Goal: Information Seeking & Learning: Check status

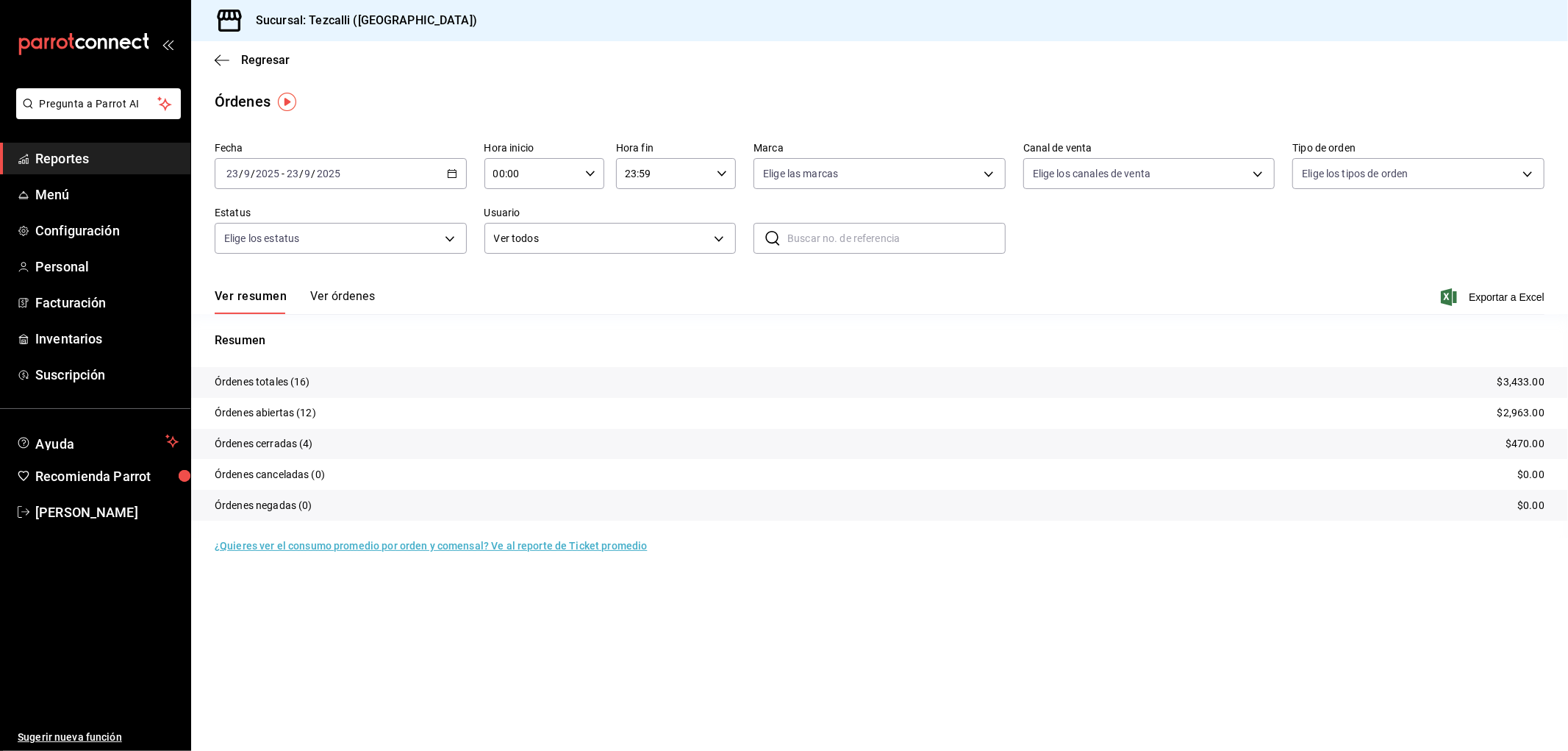
click at [357, 188] on div "[DATE] [DATE] - [DATE] [DATE]" at bounding box center [341, 173] width 252 height 31
click at [326, 217] on span "Hoy" at bounding box center [284, 218] width 114 height 16
click at [326, 296] on button "Ver órdenes" at bounding box center [343, 301] width 65 height 25
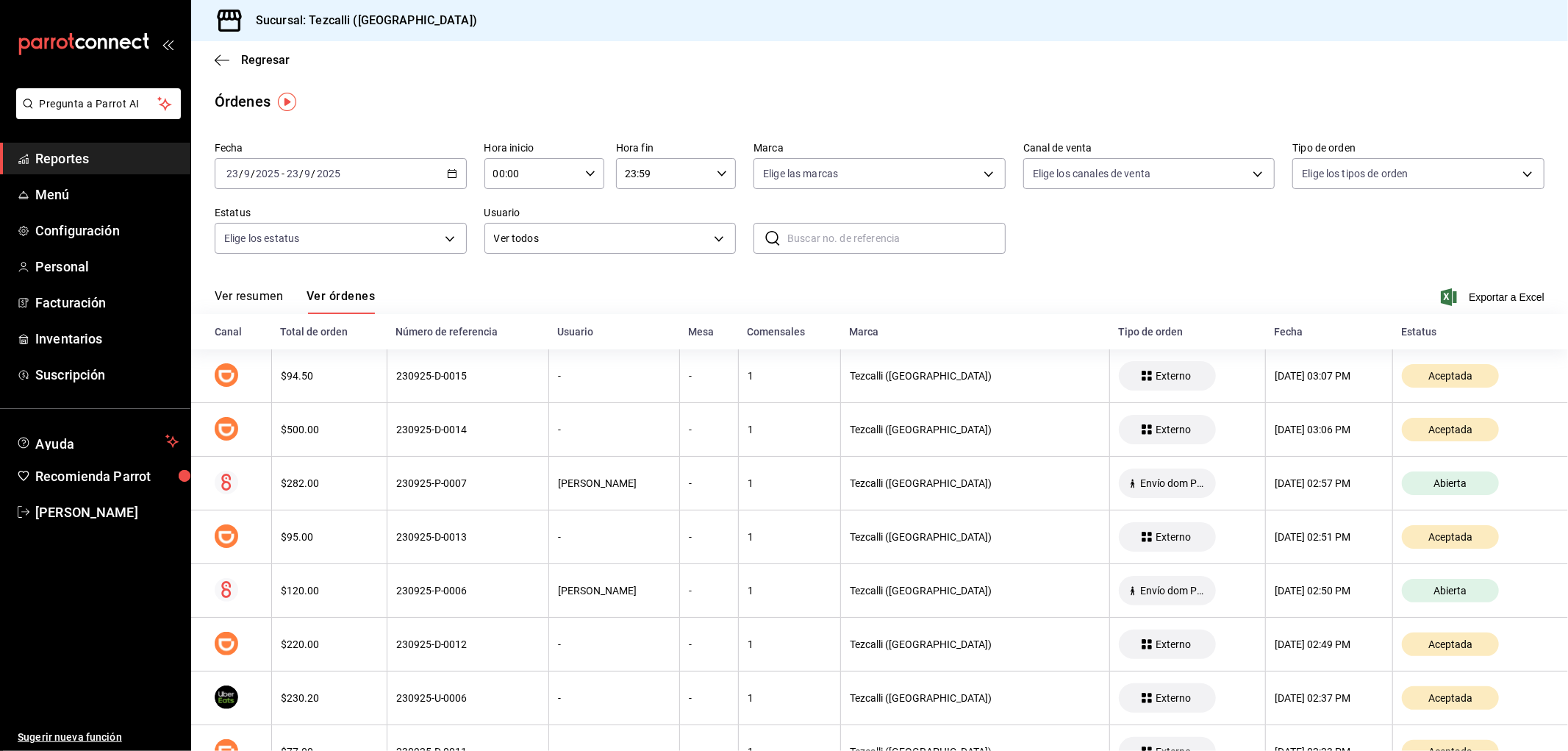
click at [266, 299] on button "Ver resumen" at bounding box center [249, 301] width 69 height 25
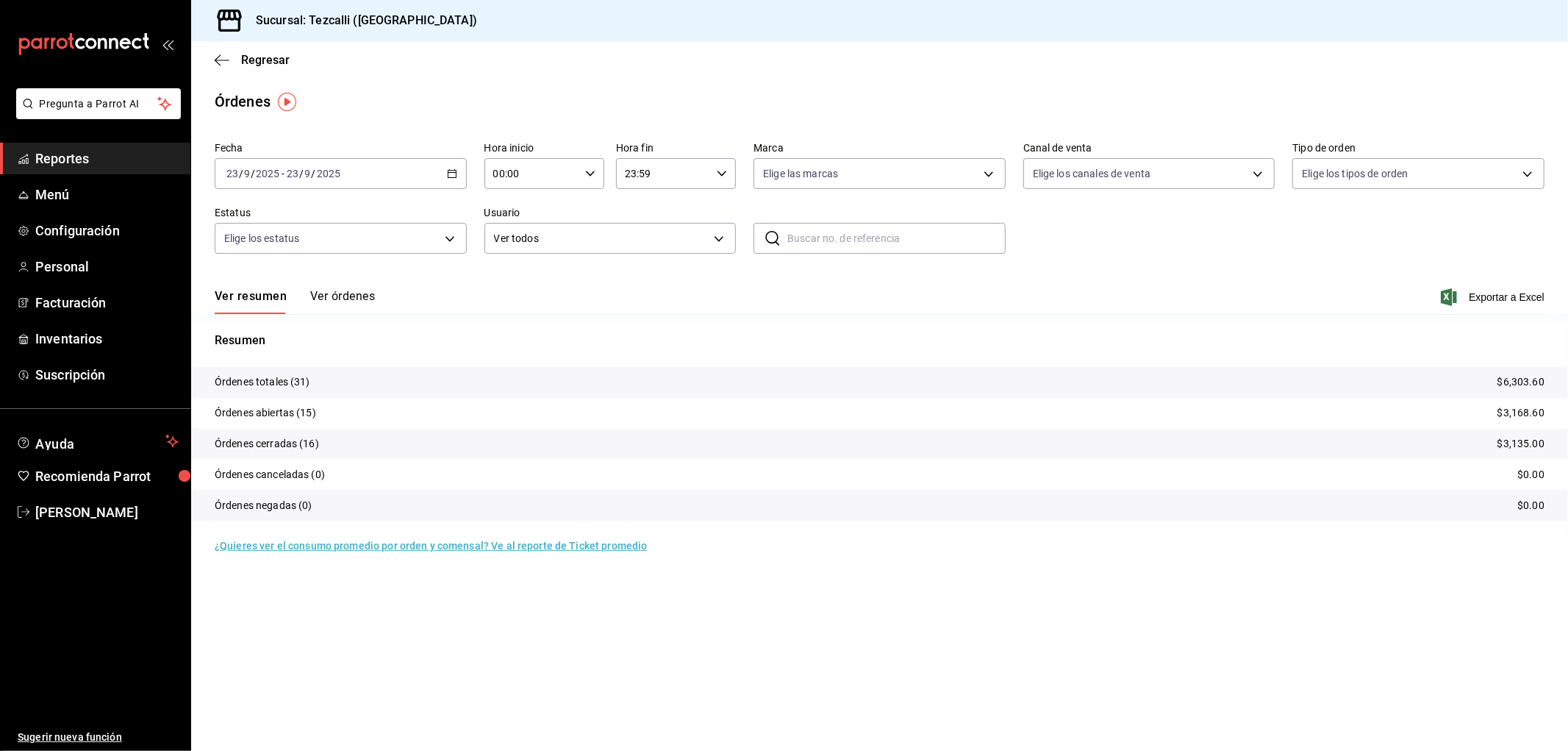
click at [408, 290] on div "Ver resumen Ver órdenes Exportar a Excel" at bounding box center [880, 293] width 1330 height 43
click at [379, 291] on div "Ver resumen Ver órdenes Exportar a Excel" at bounding box center [880, 293] width 1330 height 43
click at [349, 296] on button "Ver órdenes" at bounding box center [343, 301] width 65 height 25
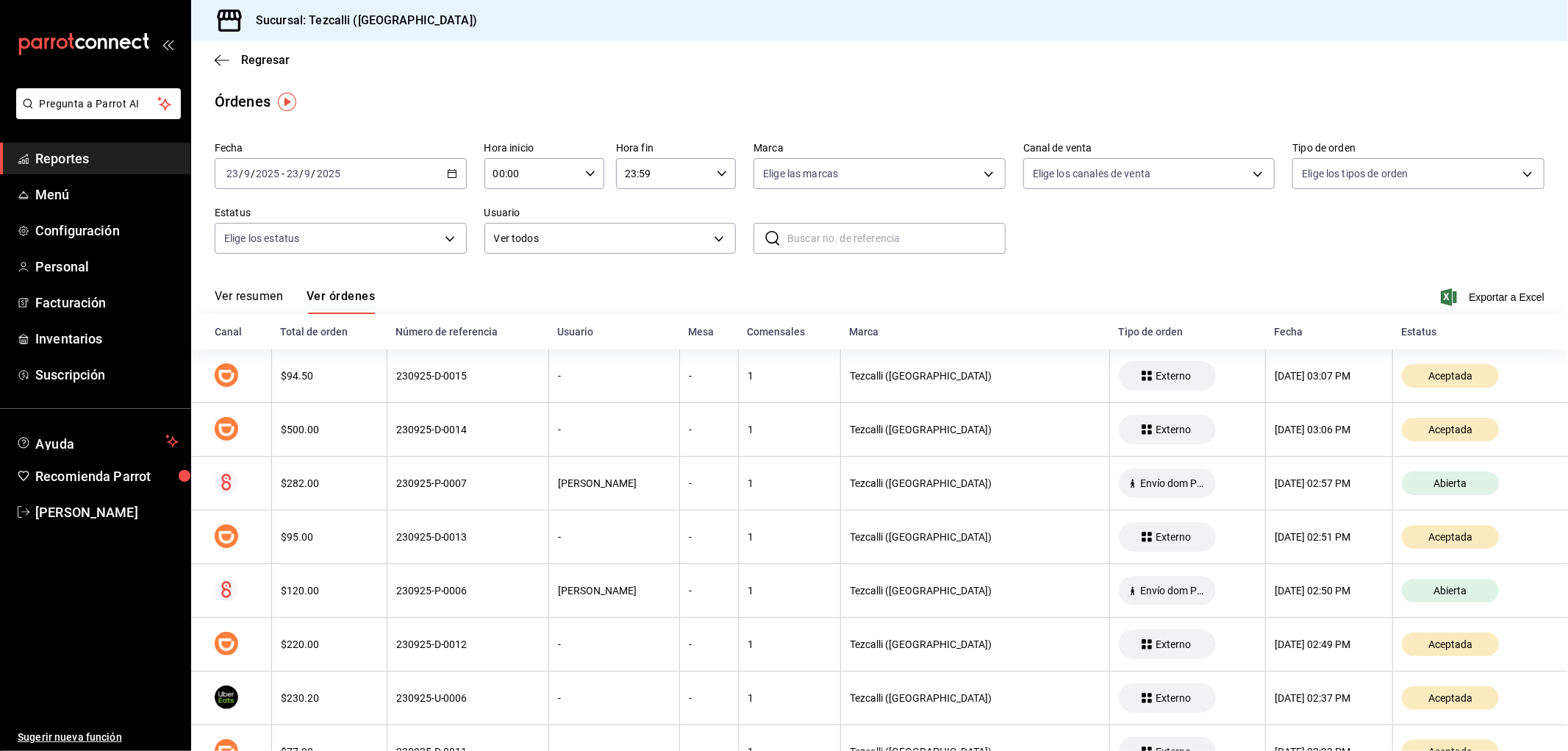
click at [271, 298] on button "Ver resumen" at bounding box center [249, 301] width 69 height 25
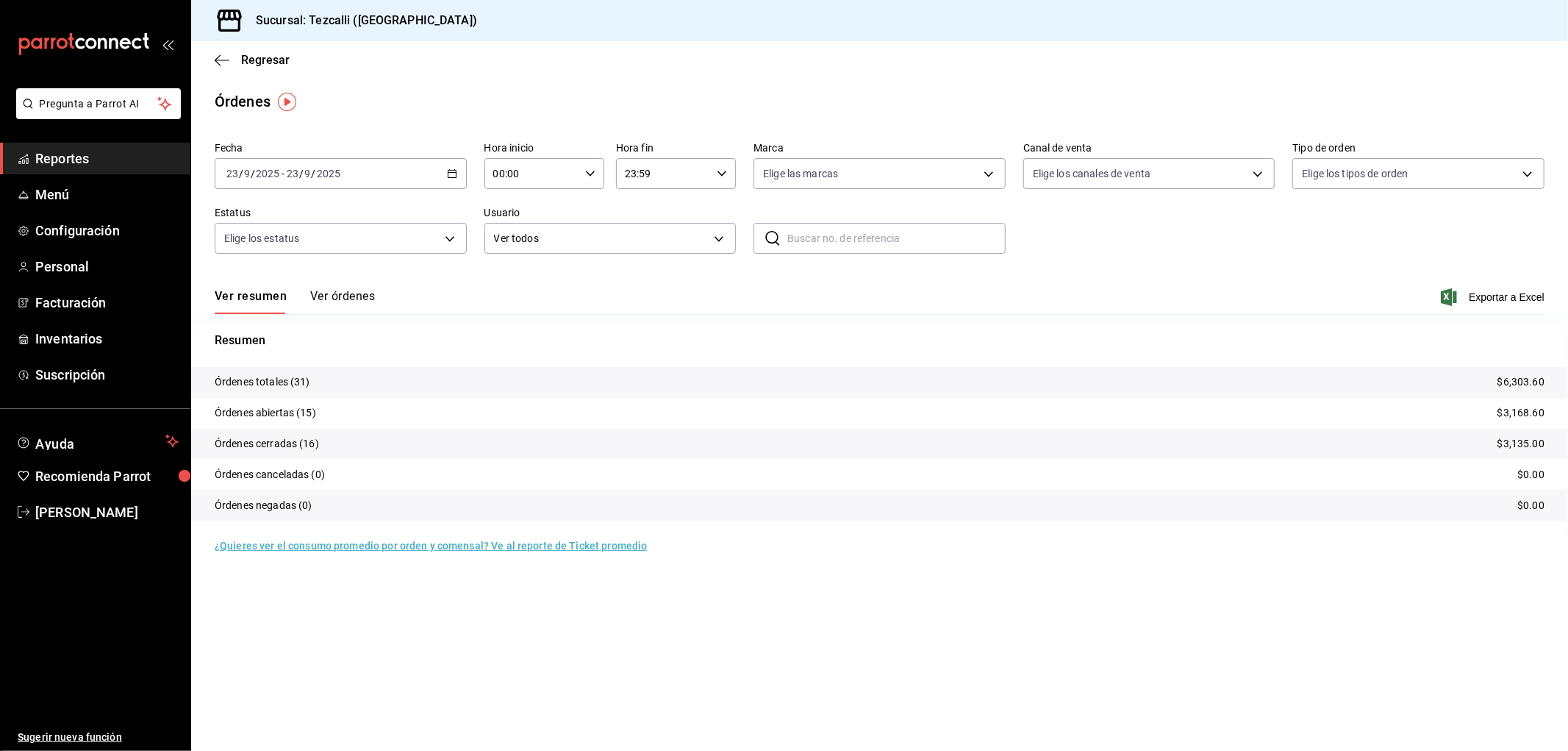
click at [328, 298] on button "Ver órdenes" at bounding box center [343, 301] width 65 height 25
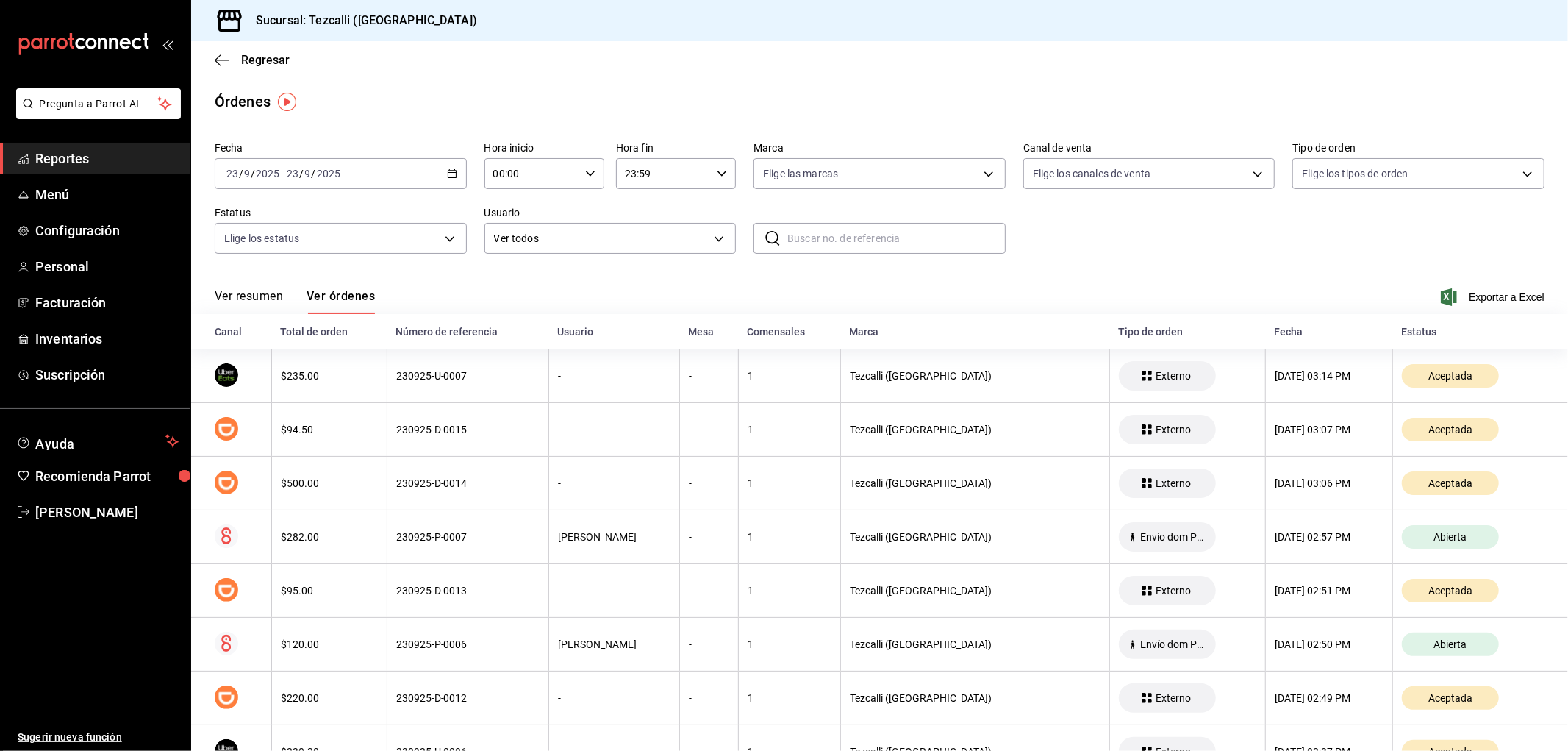
click at [263, 289] on button "Ver resumen" at bounding box center [249, 301] width 69 height 25
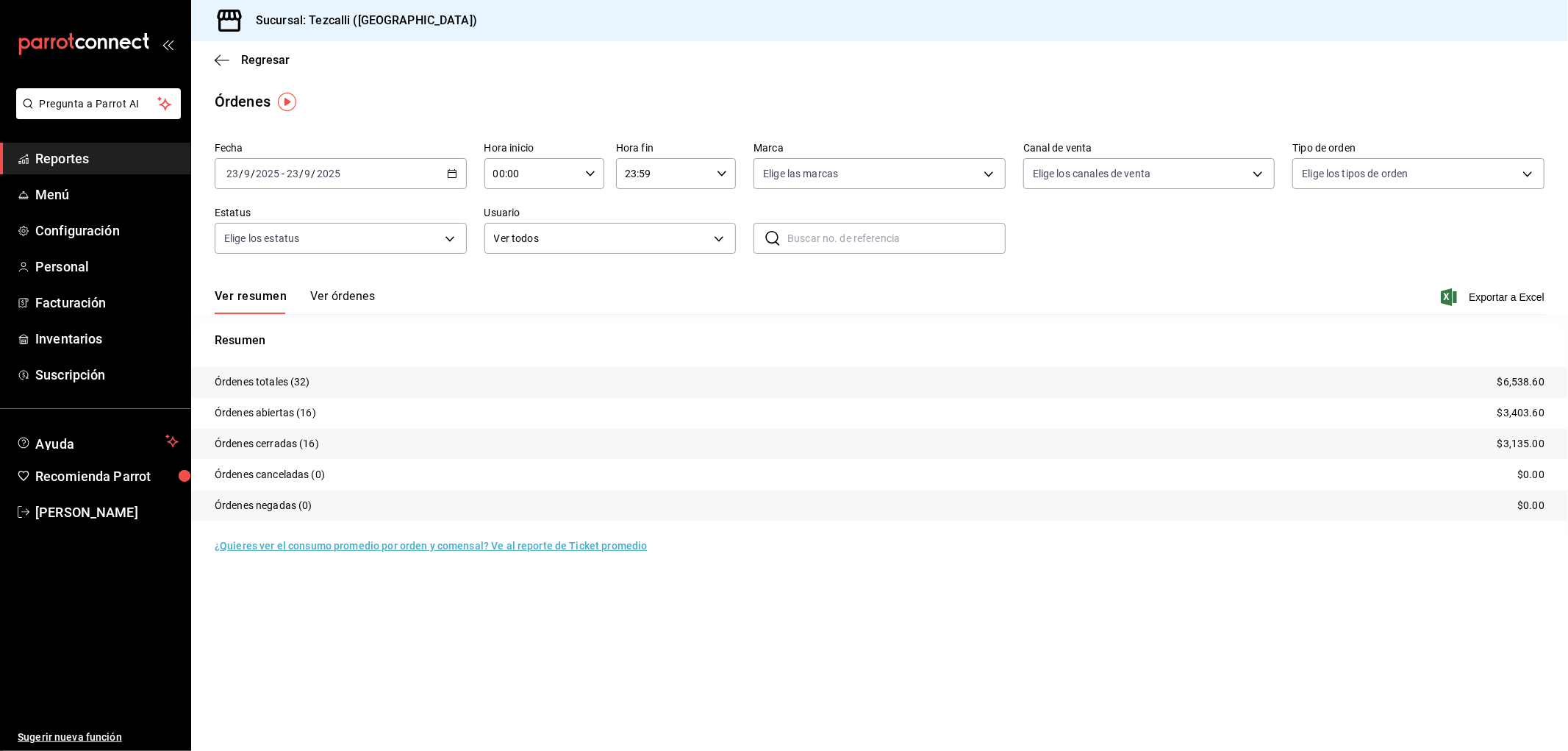
click at [349, 303] on button "Ver órdenes" at bounding box center [343, 301] width 65 height 25
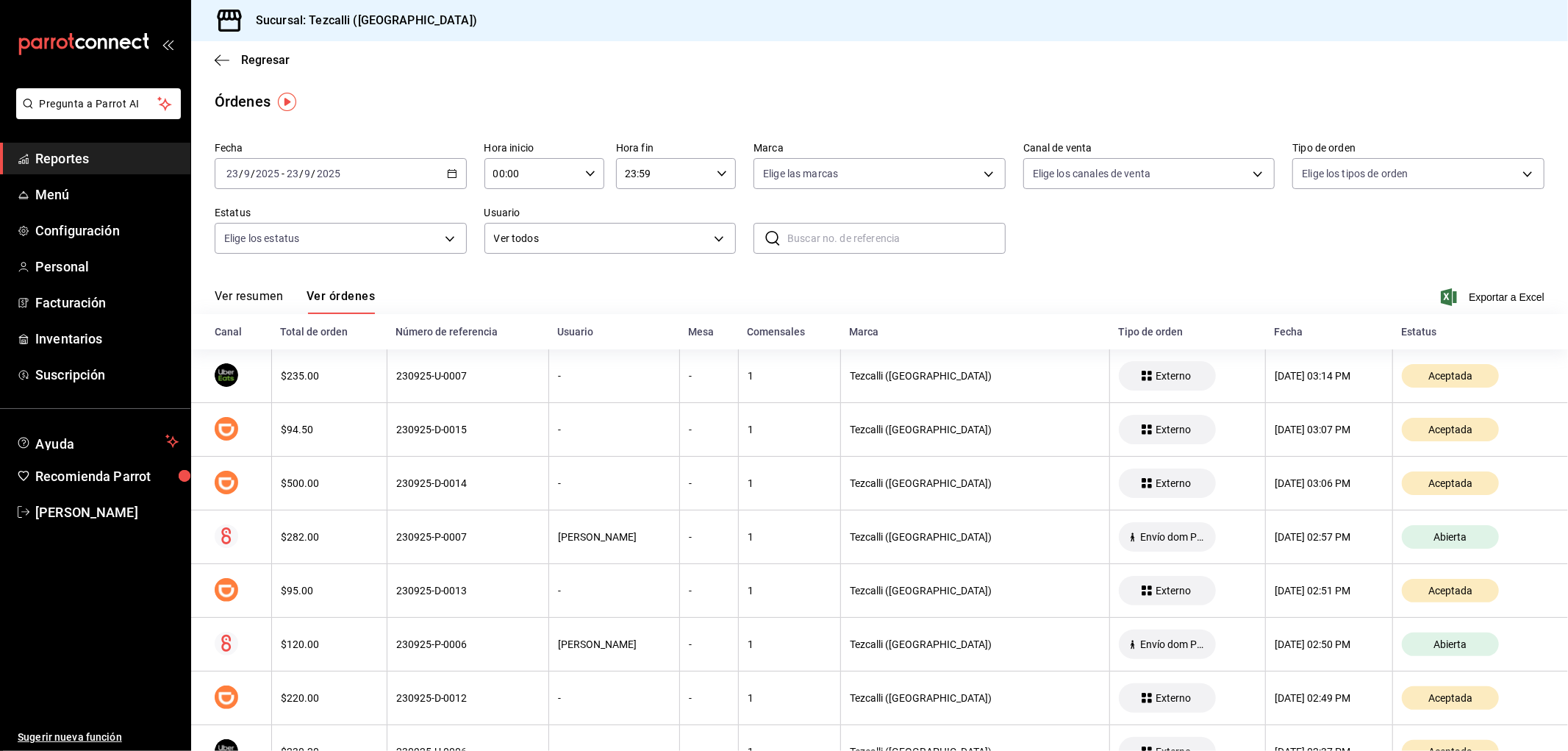
click at [260, 305] on button "Ver resumen" at bounding box center [249, 301] width 69 height 25
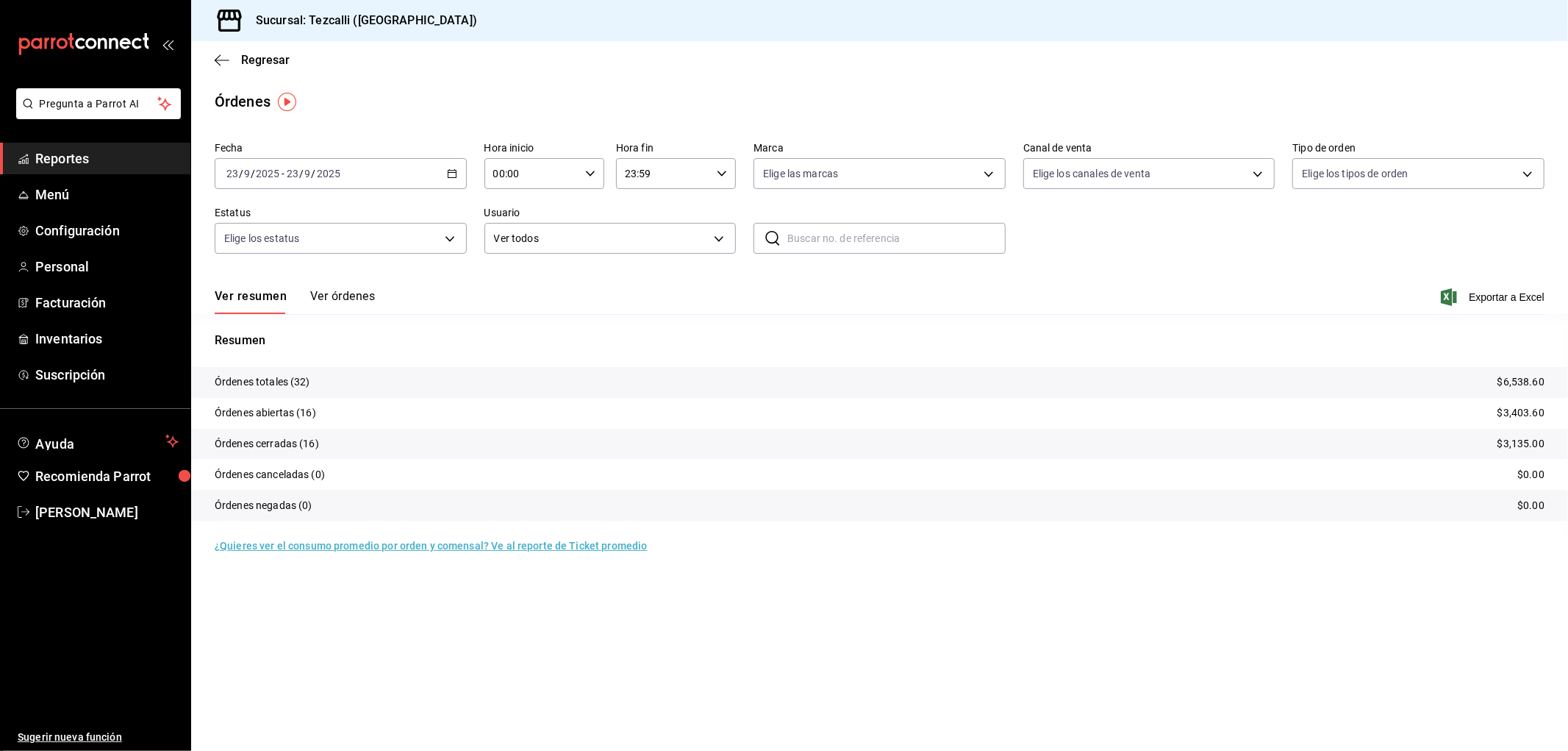
click at [25, 158] on icon "mailbox folders" at bounding box center [24, 159] width 12 height 12
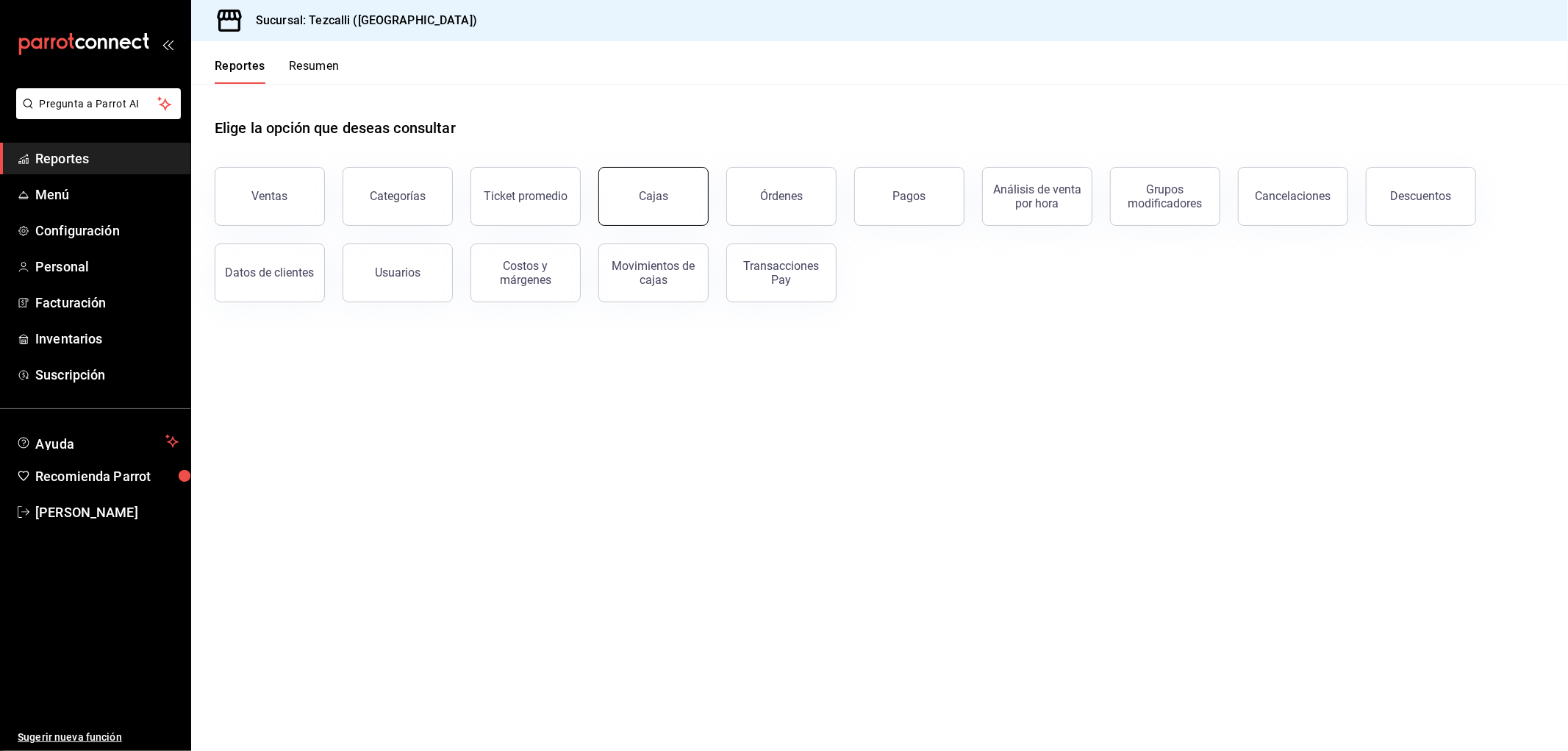
click at [642, 201] on div "Cajas" at bounding box center [654, 196] width 30 height 18
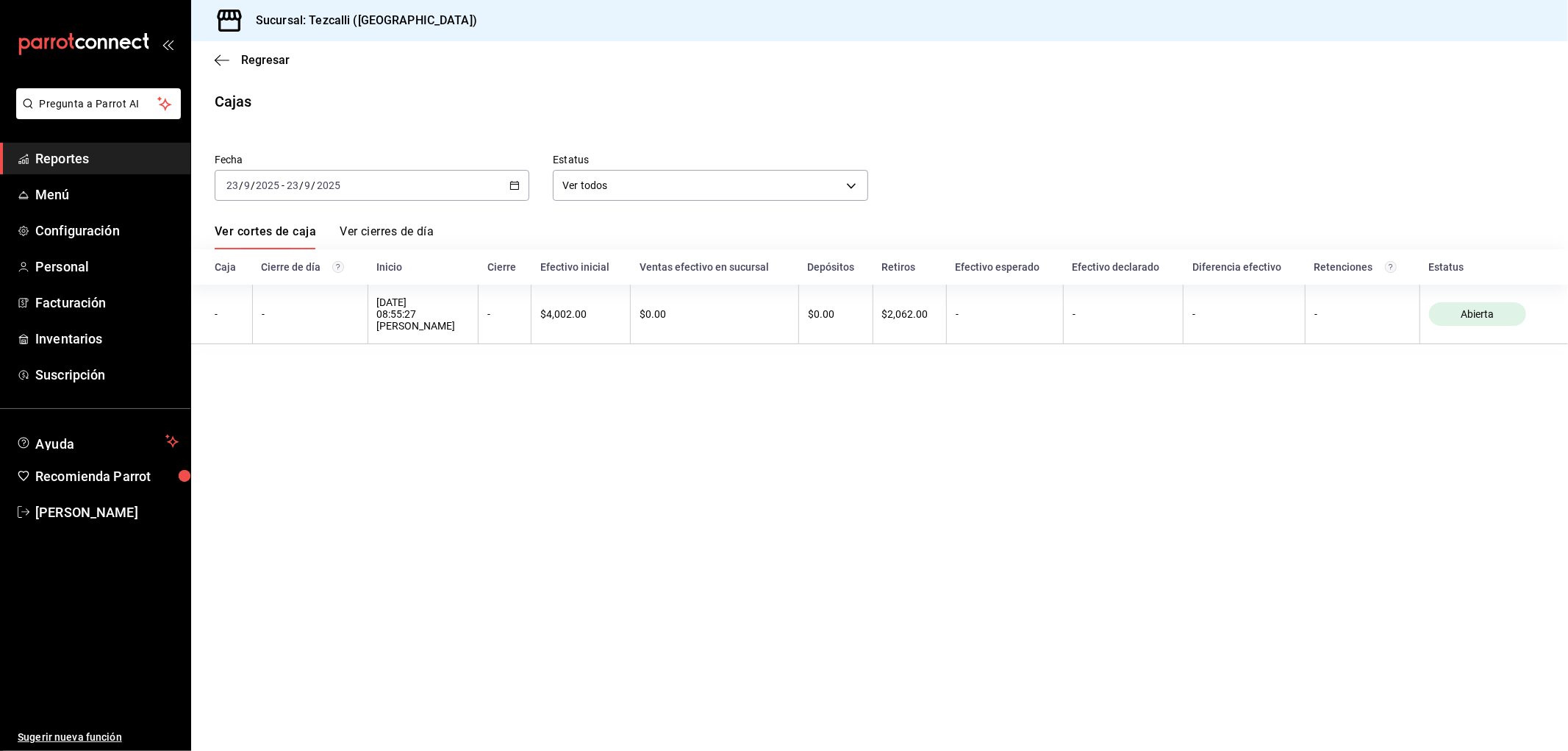
click at [318, 189] on input "2025" at bounding box center [328, 185] width 25 height 12
click at [281, 402] on span "Rango de fechas" at bounding box center [284, 395] width 114 height 16
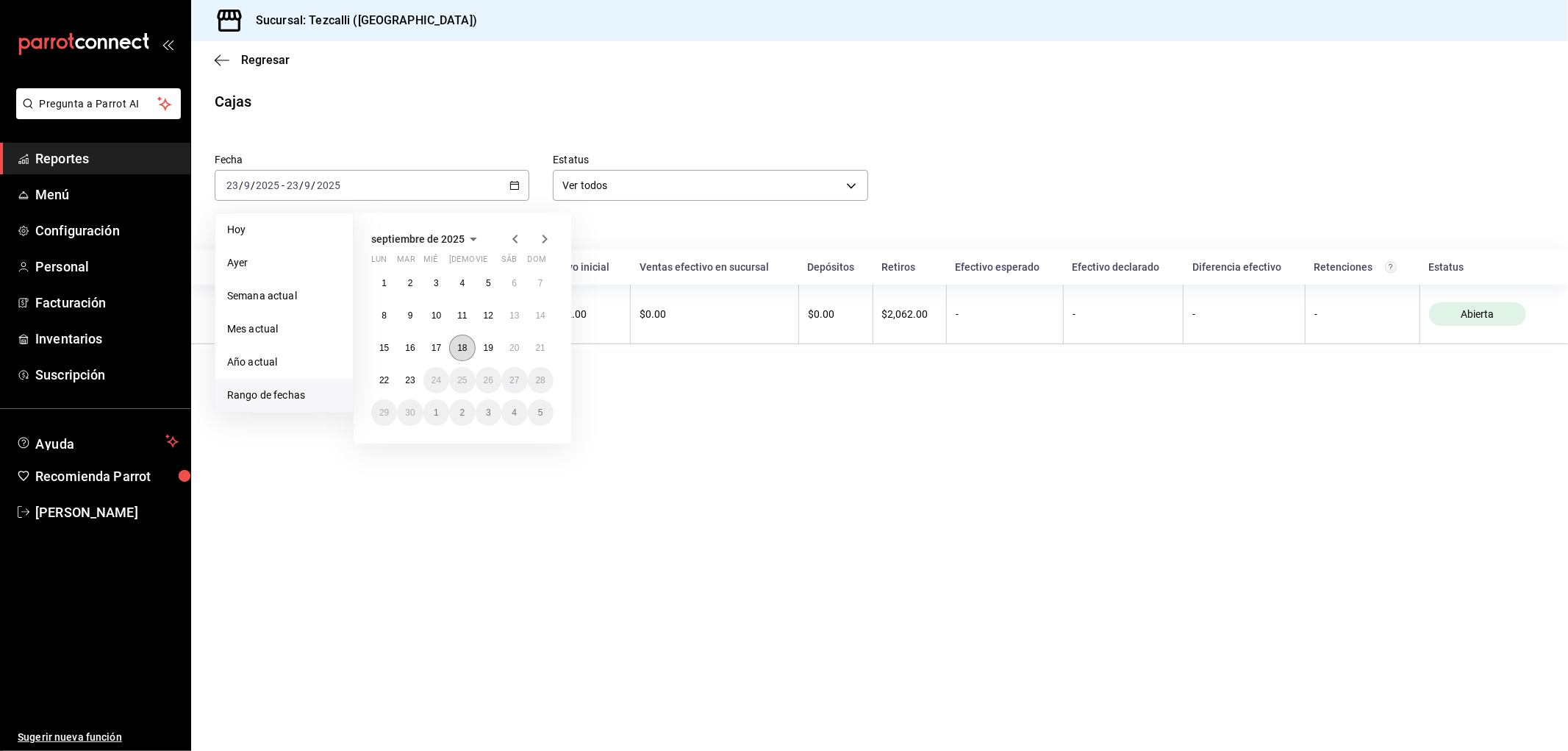
click at [454, 350] on button "18" at bounding box center [462, 347] width 25 height 26
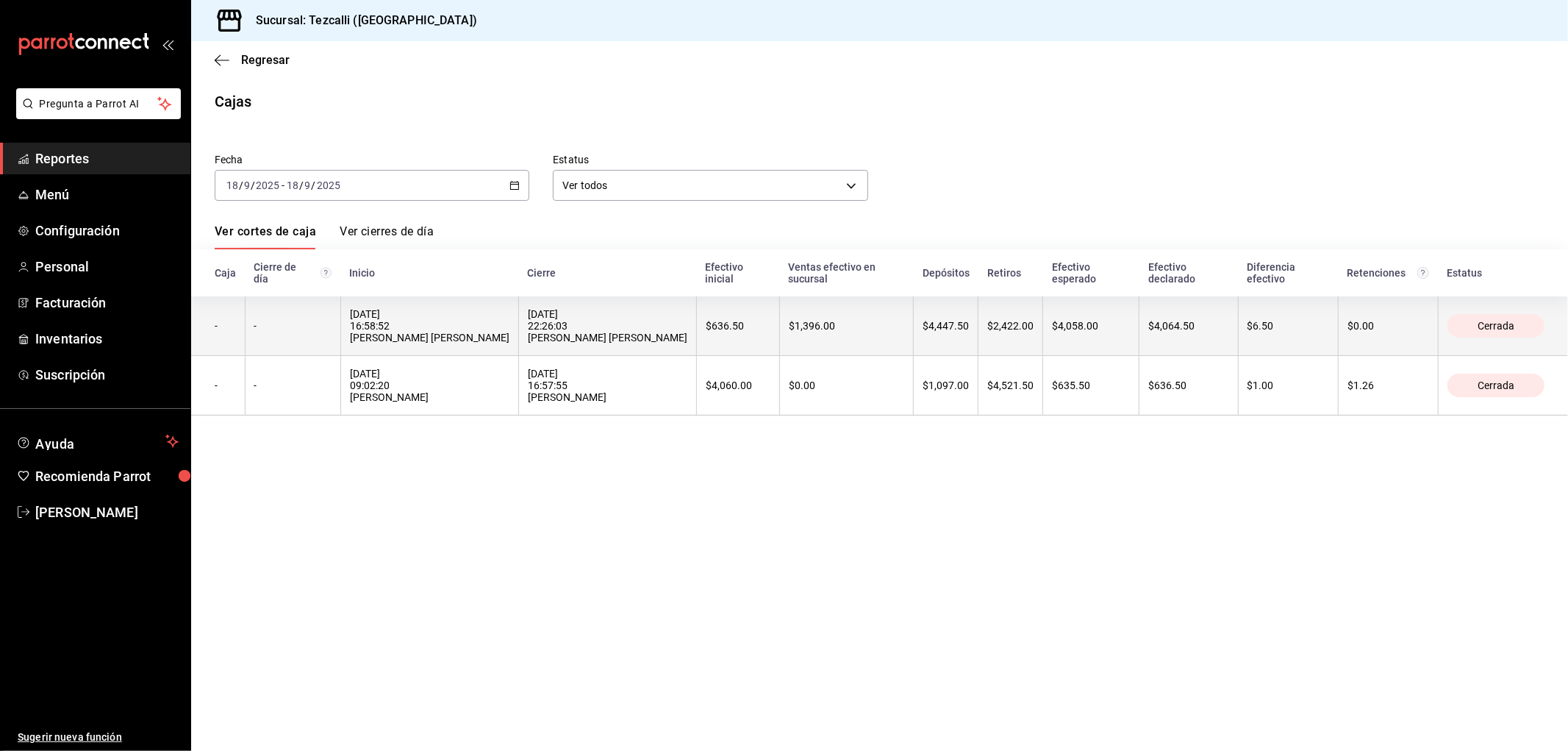
click at [413, 343] on div "[DATE] 16:58:52 [PERSON_NAME] [PERSON_NAME]" at bounding box center [430, 325] width 160 height 35
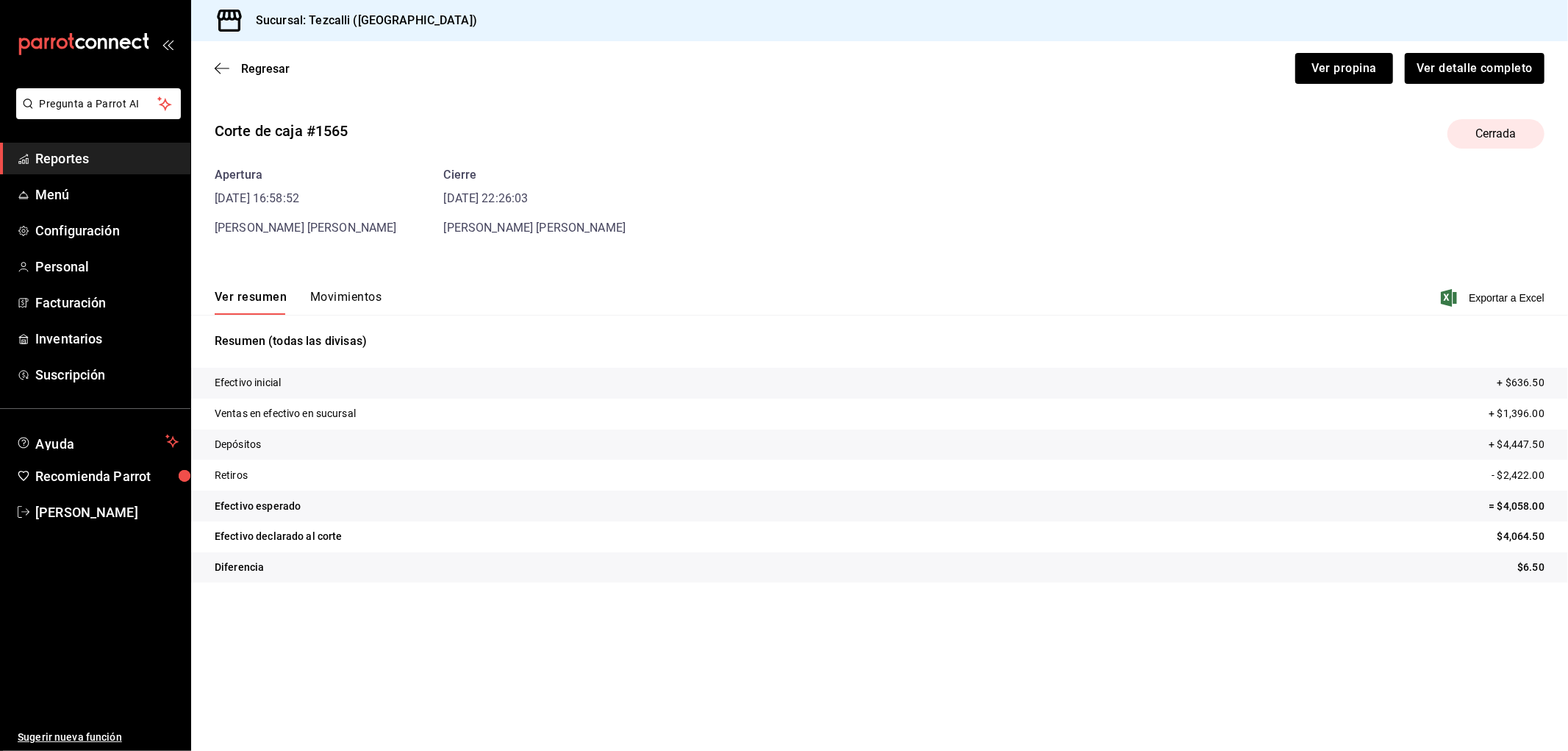
click at [331, 303] on button "Movimientos" at bounding box center [346, 302] width 72 height 25
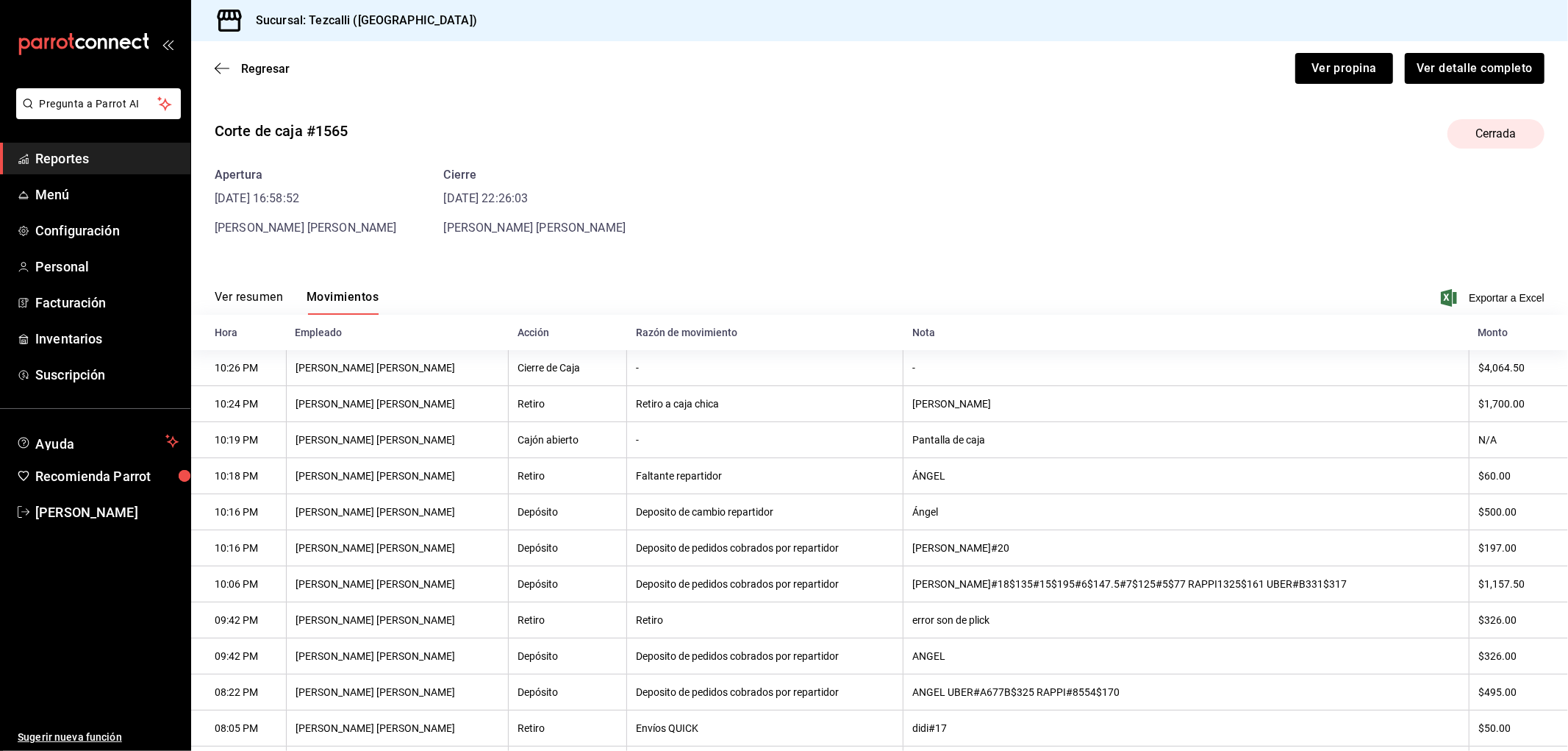
click at [63, 166] on span "Reportes" at bounding box center [107, 158] width 143 height 20
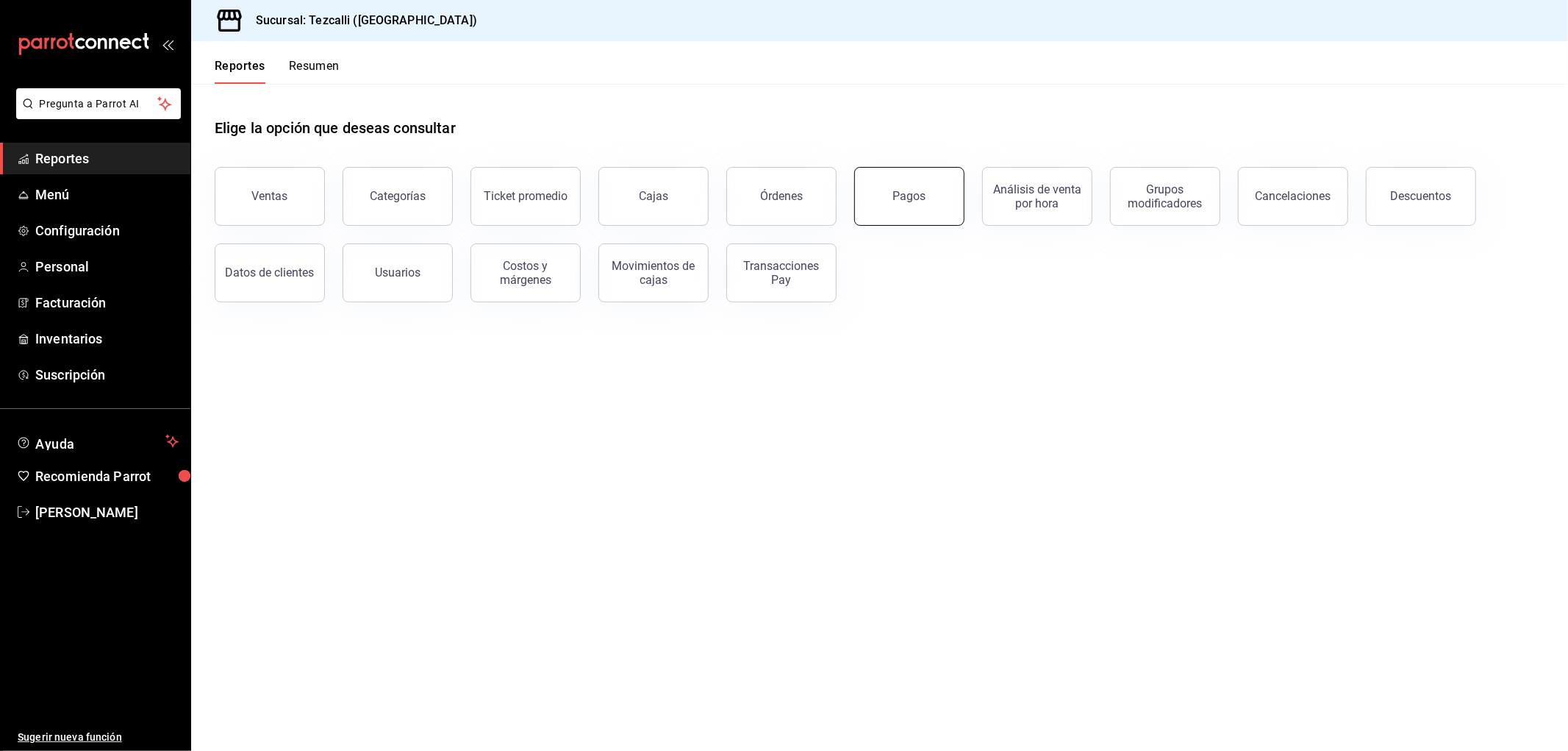
click at [916, 205] on button "Pagos" at bounding box center [910, 196] width 110 height 59
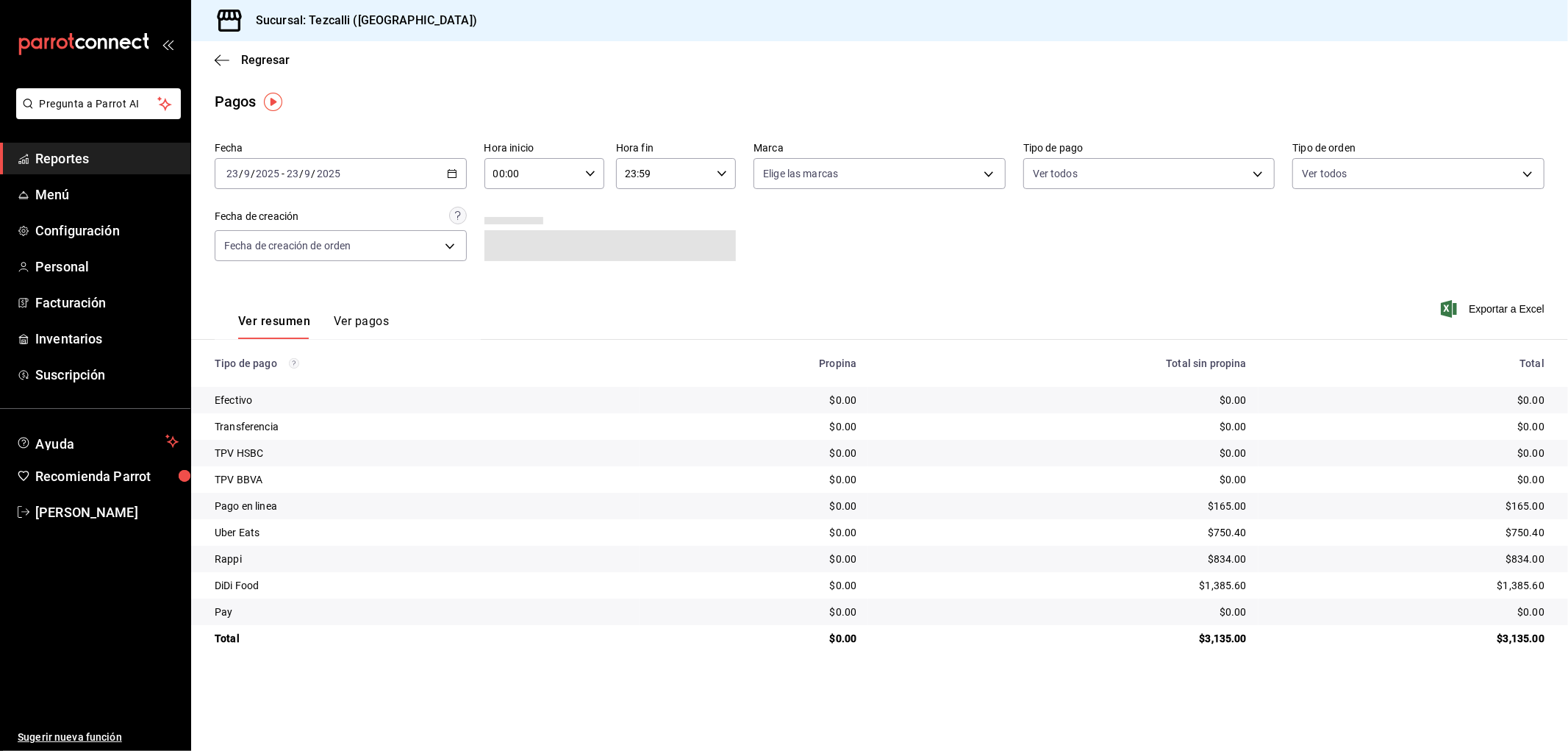
click at [254, 68] on div "Regresar" at bounding box center [879, 60] width 1377 height 37
click at [254, 63] on span "Regresar" at bounding box center [265, 60] width 49 height 14
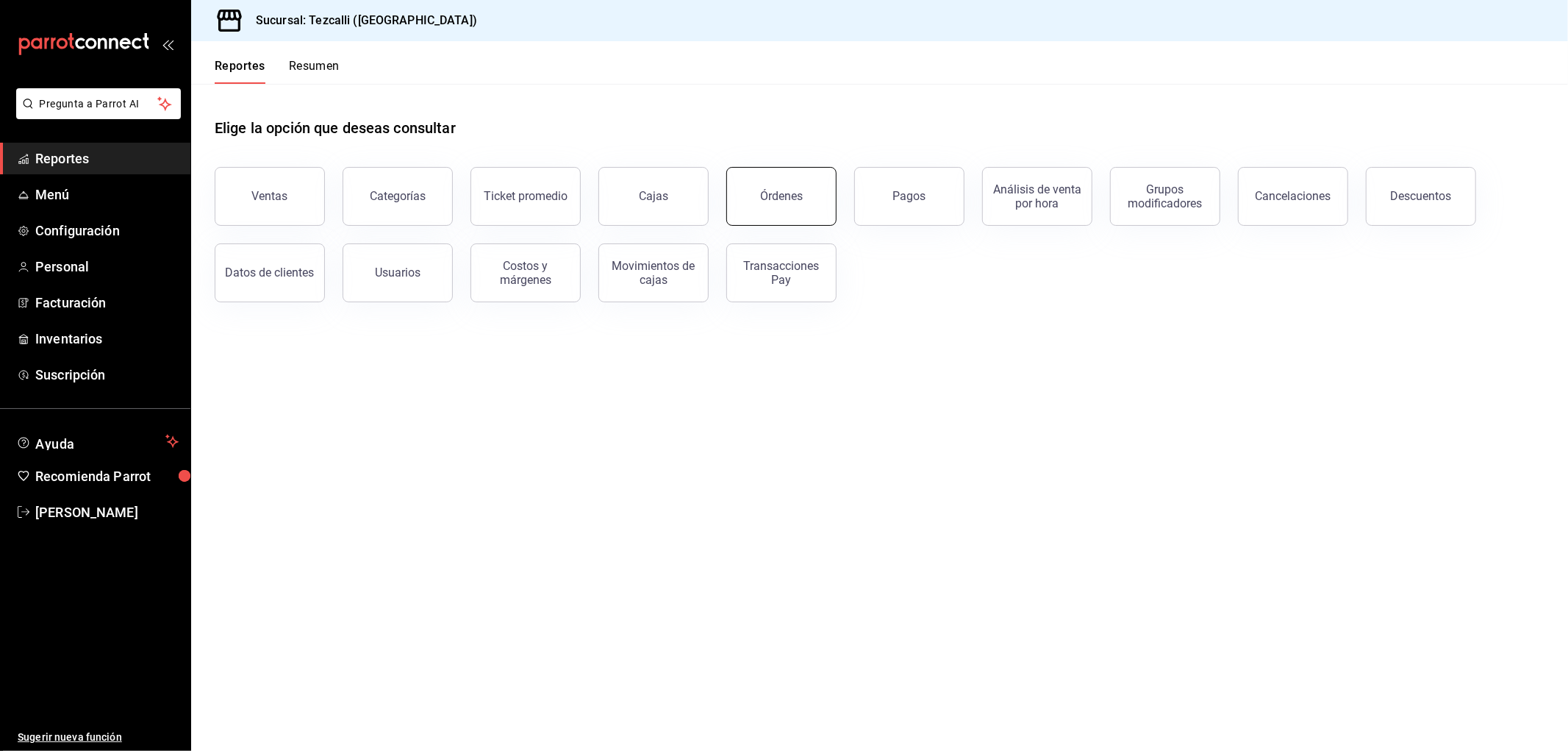
click at [755, 196] on button "Órdenes" at bounding box center [781, 196] width 110 height 59
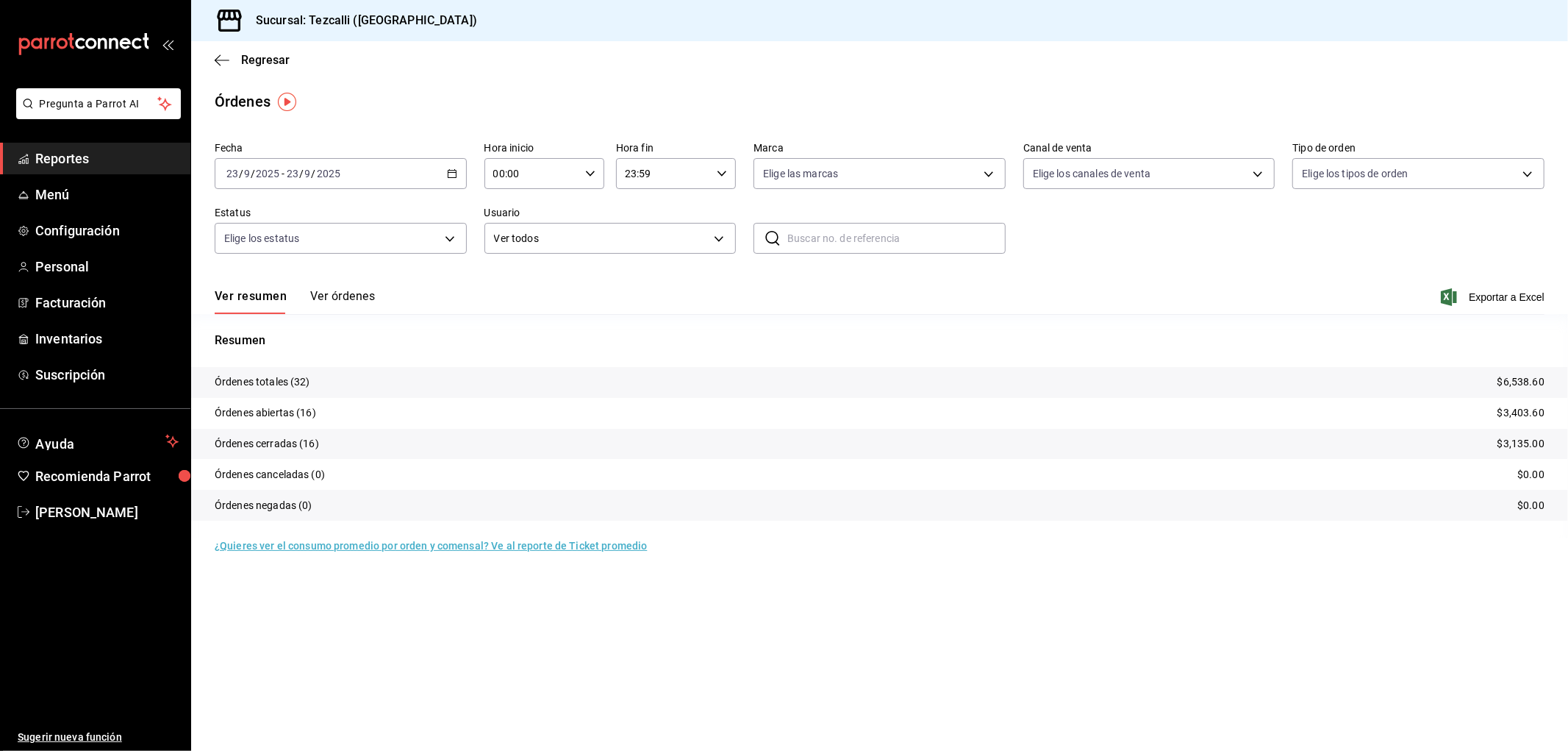
click at [413, 184] on div "[DATE] [DATE] - [DATE] [DATE]" at bounding box center [341, 173] width 252 height 31
click at [413, 178] on div "[DATE] [DATE] - [DATE] [DATE]" at bounding box center [341, 173] width 252 height 31
click at [311, 383] on span "Rango de fechas" at bounding box center [284, 383] width 114 height 16
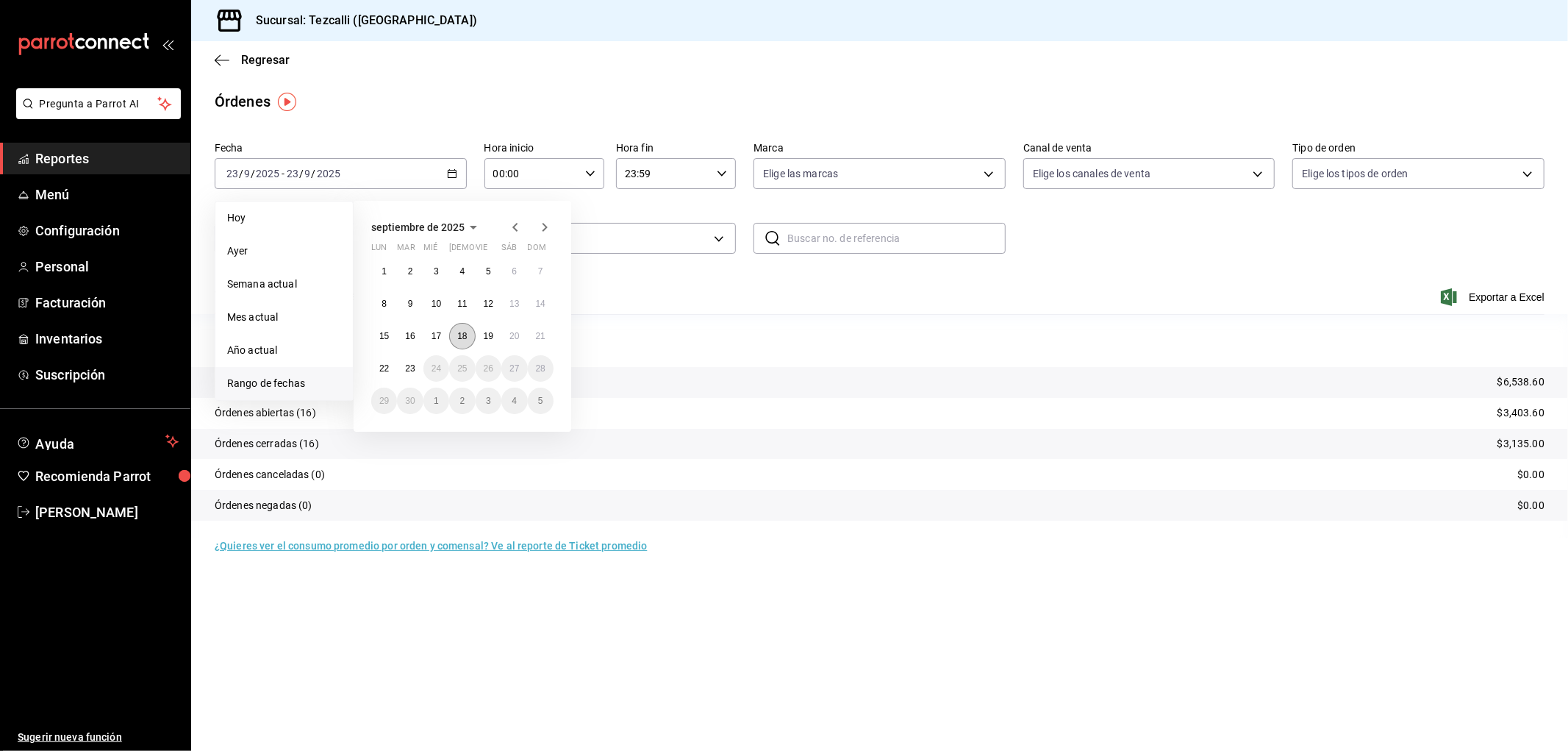
click at [463, 340] on abbr "18" at bounding box center [462, 336] width 10 height 10
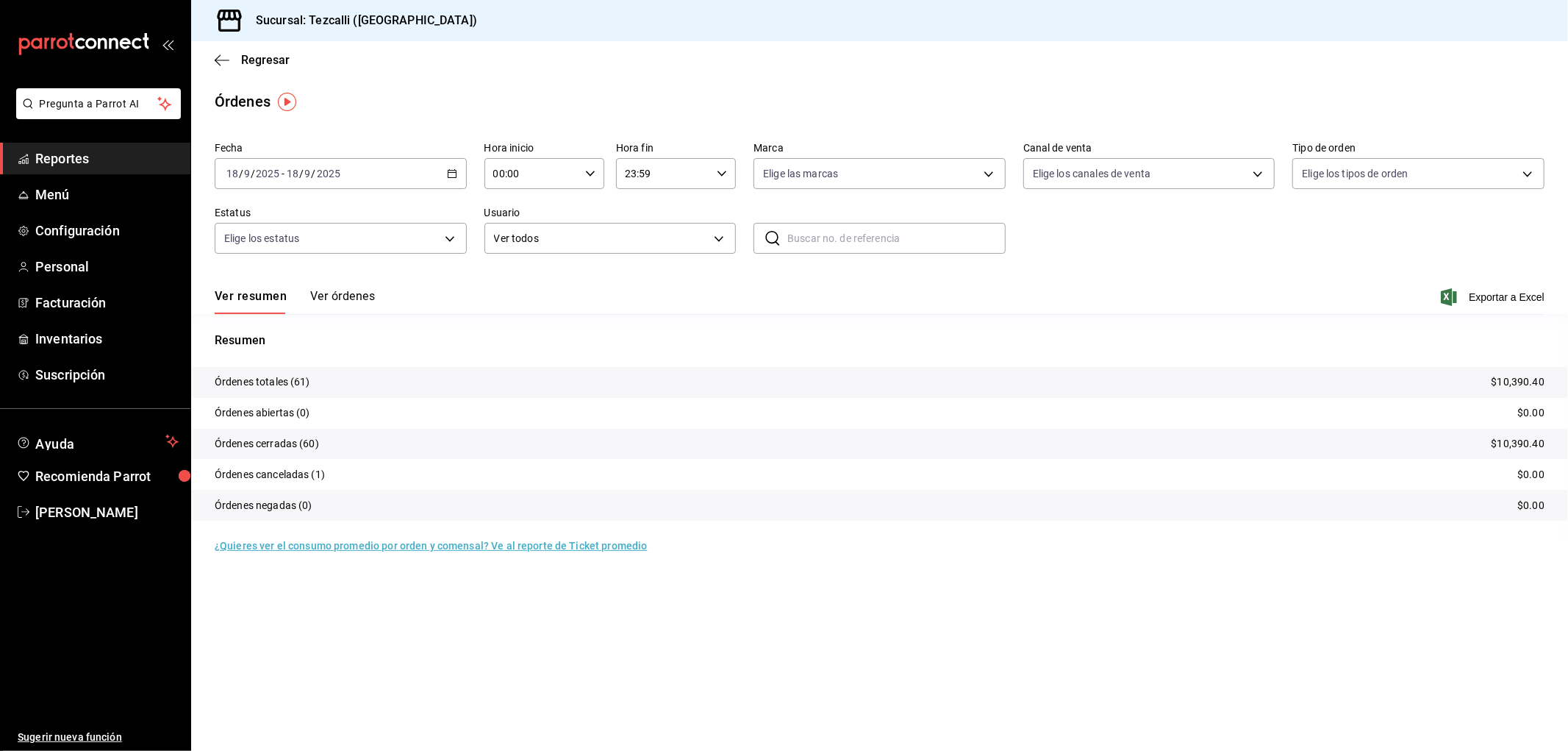
click at [349, 314] on button "Ver órdenes" at bounding box center [343, 301] width 65 height 25
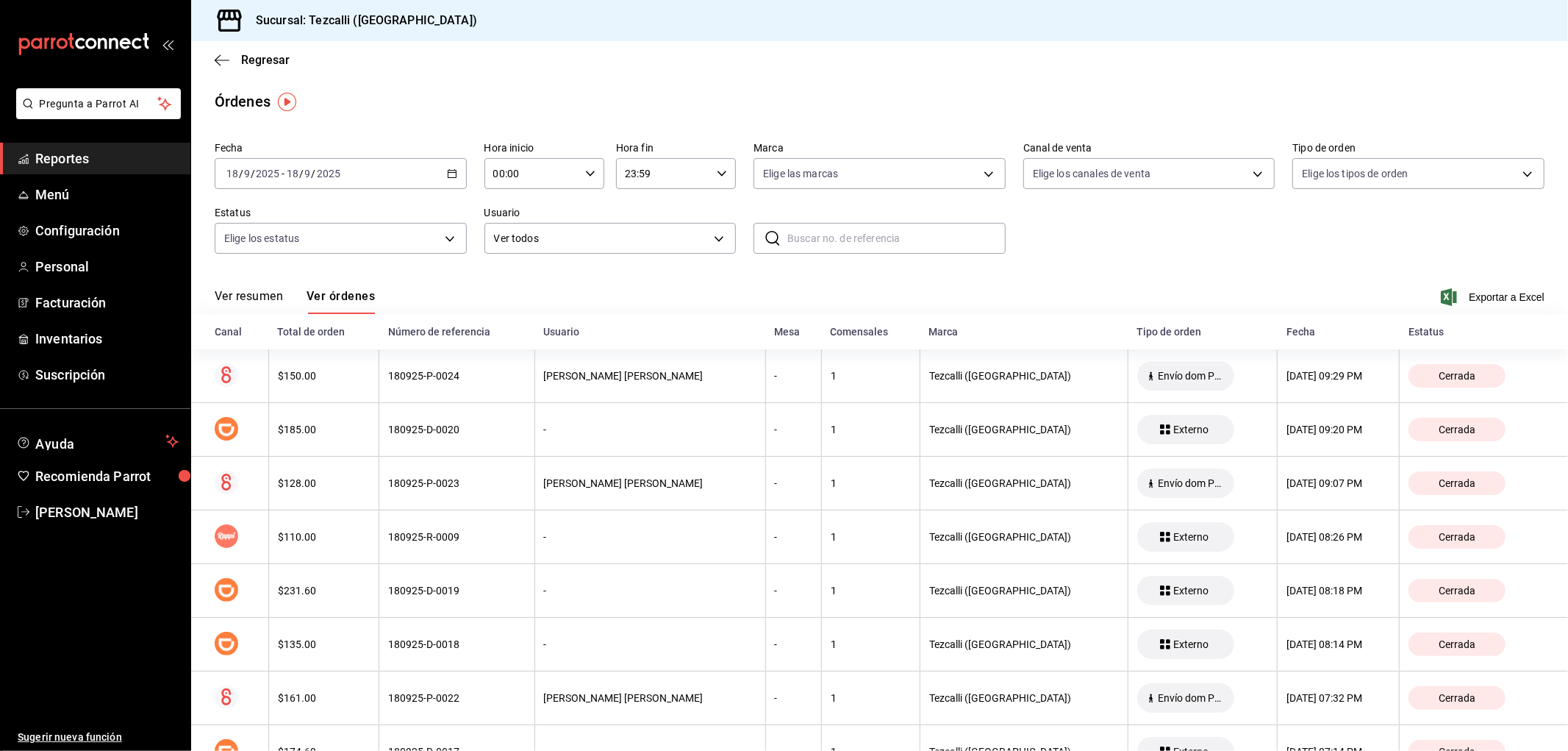
click at [266, 308] on button "Ver resumen" at bounding box center [249, 301] width 69 height 25
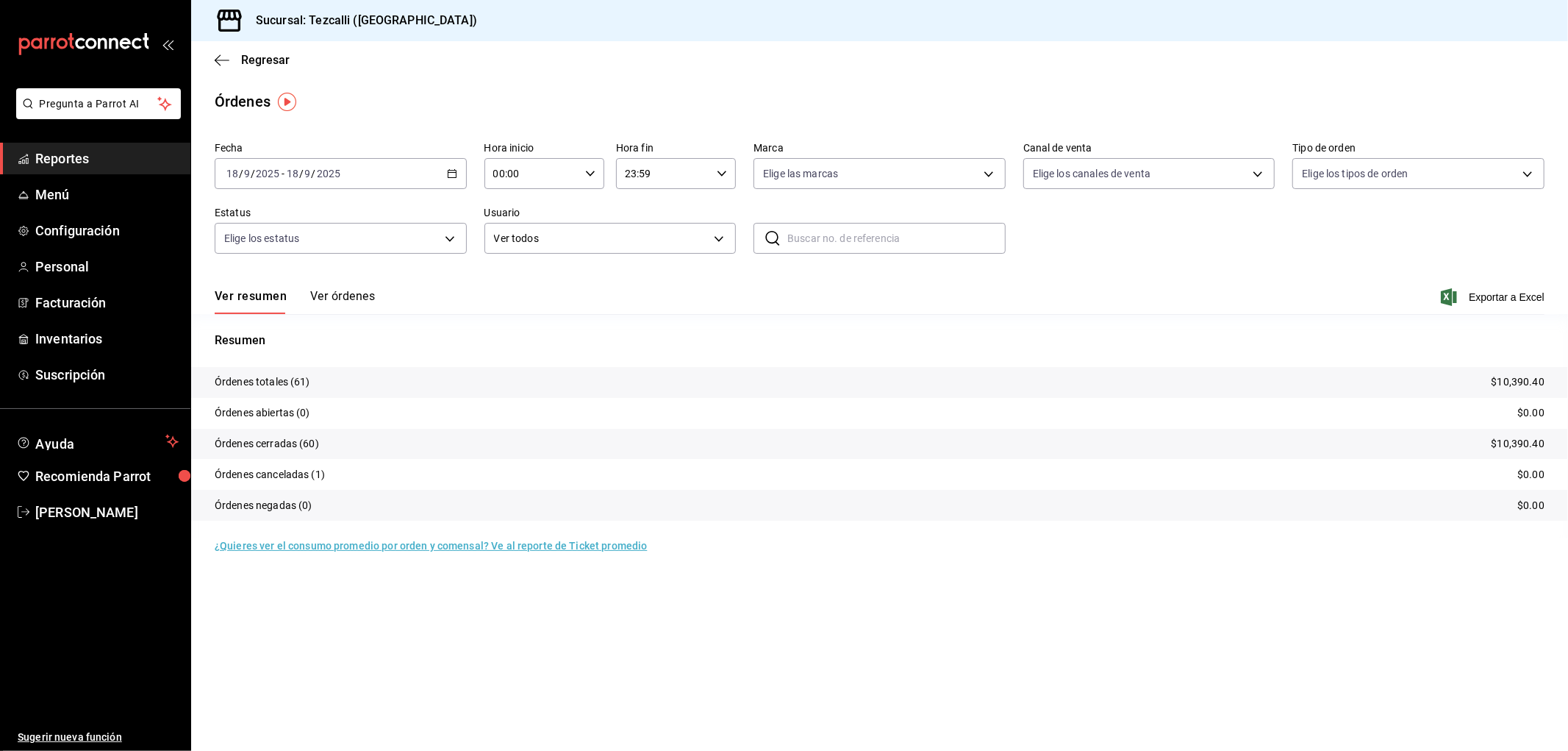
click at [258, 187] on div "[DATE] [DATE] - [DATE] [DATE]" at bounding box center [341, 173] width 252 height 31
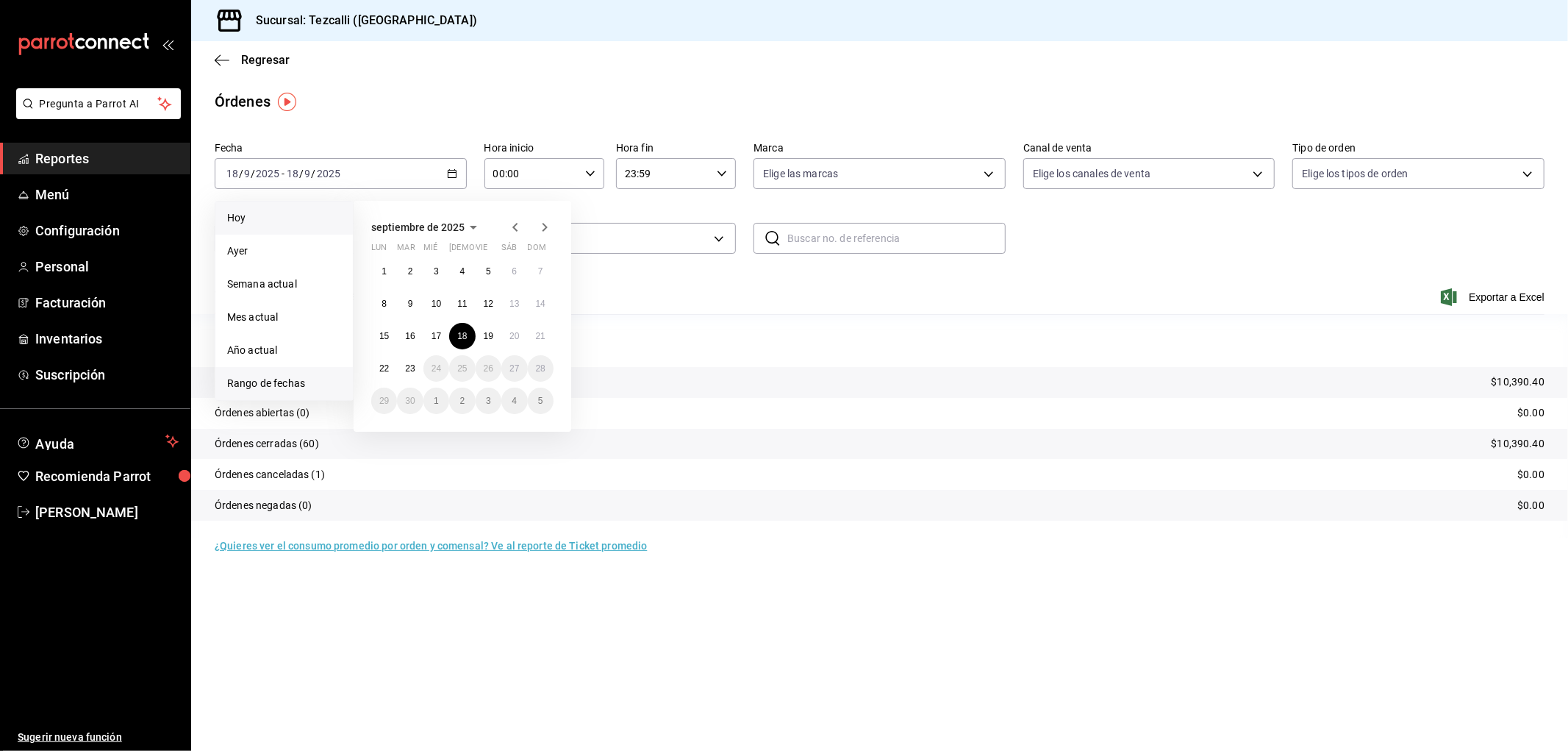
click at [271, 230] on li "Hoy" at bounding box center [284, 218] width 137 height 33
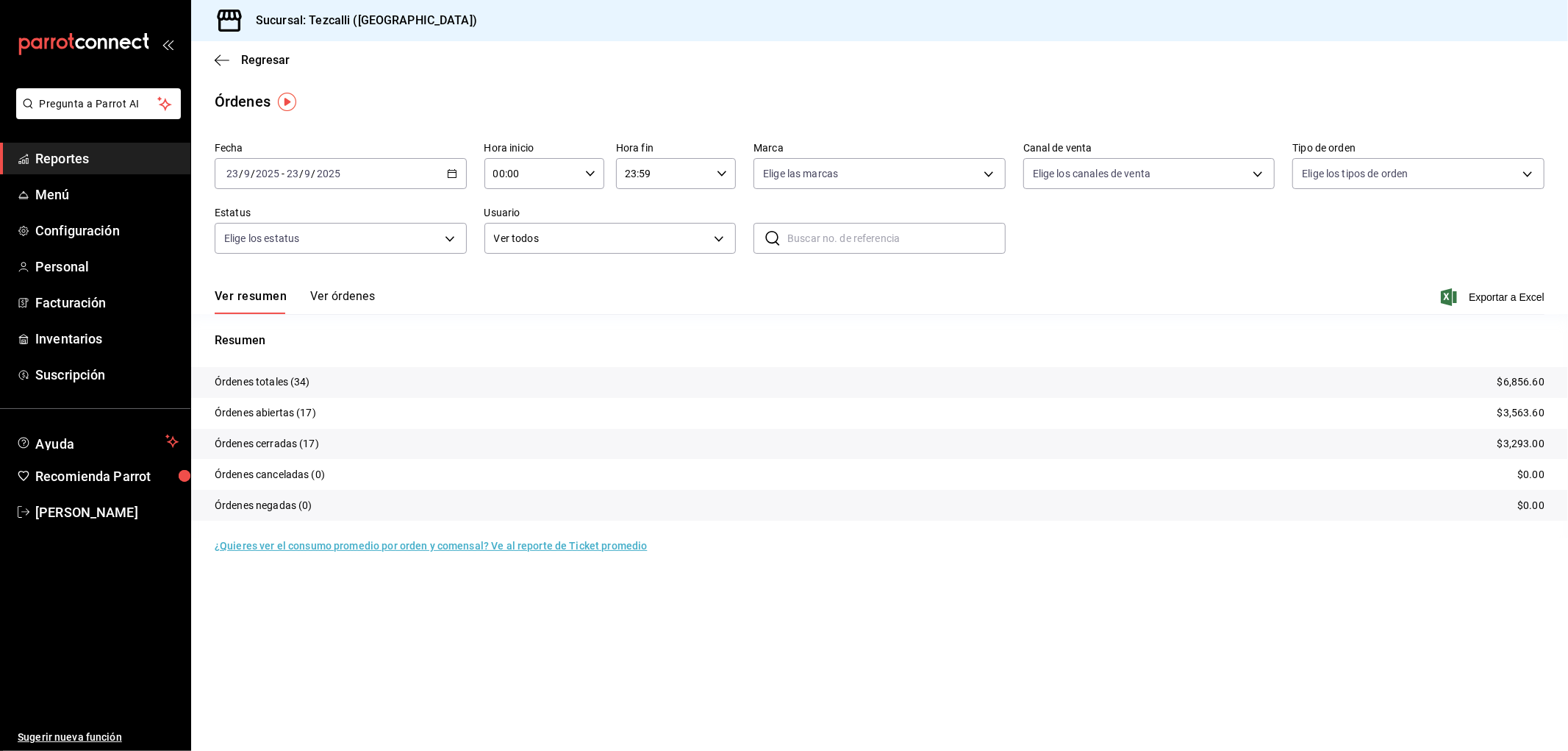
click at [351, 179] on div "[DATE] [DATE] - [DATE] [DATE]" at bounding box center [341, 173] width 252 height 31
click at [401, 284] on div "Ver resumen Ver órdenes Exportar a Excel" at bounding box center [880, 293] width 1330 height 43
click at [363, 298] on button "Ver órdenes" at bounding box center [343, 301] width 65 height 25
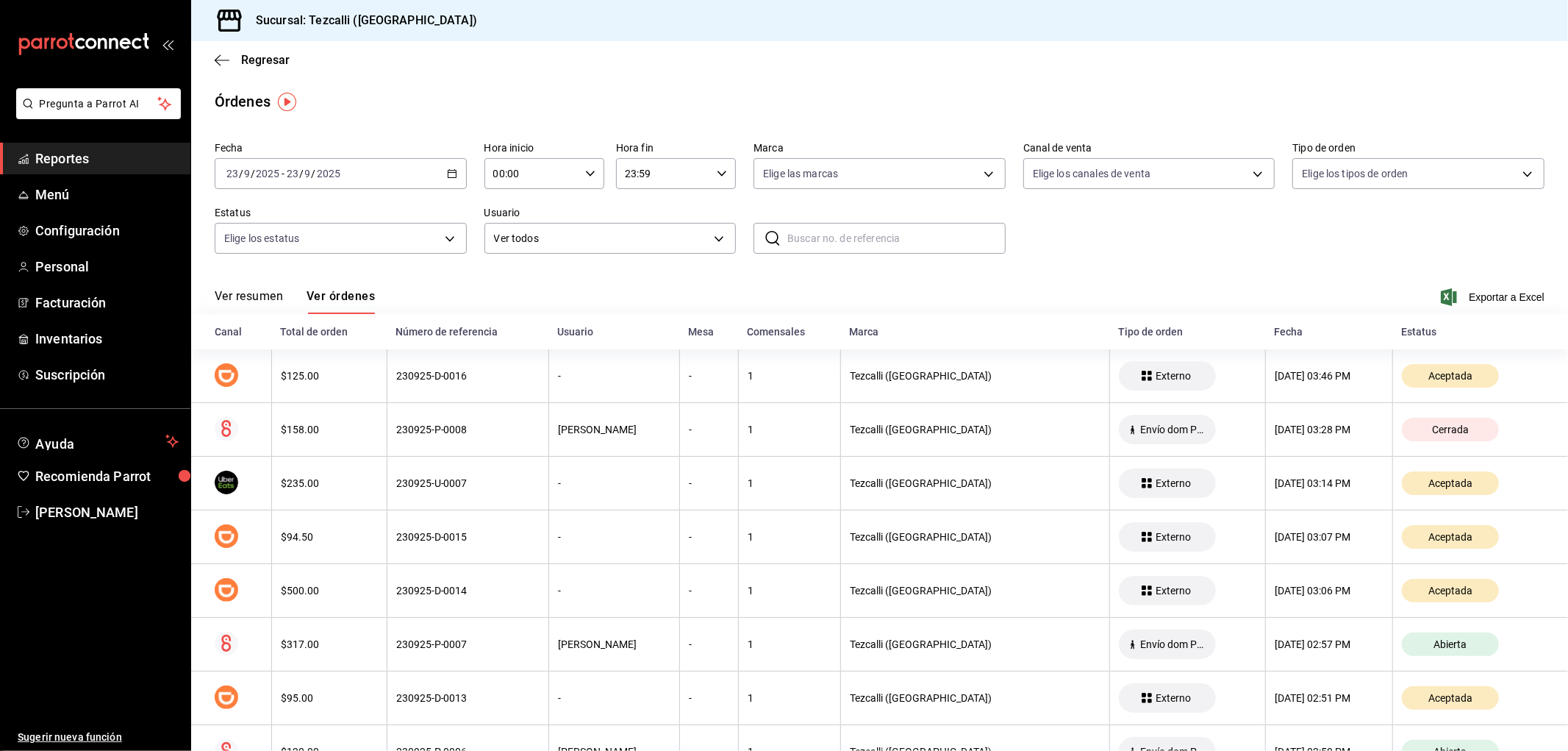
click at [256, 298] on button "Ver resumen" at bounding box center [249, 301] width 69 height 25
